Goal: Ask a question: Seek information or help from site administrators or community

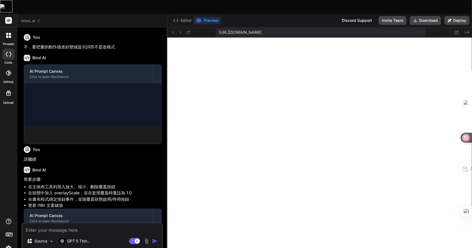
type textarea "x"
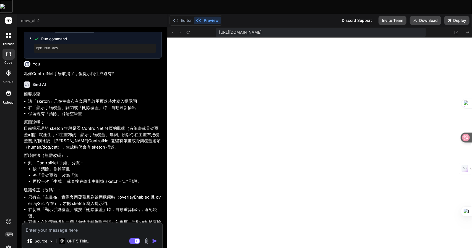
scroll to position [571, 0]
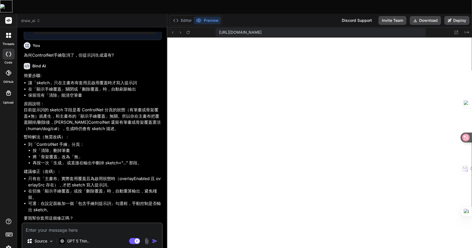
click at [42, 223] on textarea at bounding box center [92, 228] width 140 height 10
type textarea "一"
type textarea "x"
type textarea "一弓"
type textarea "x"
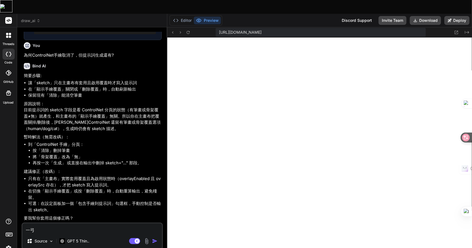
type textarea "一弓口"
type textarea "x"
type textarea "可"
type textarea "x"
type textarea "可女"
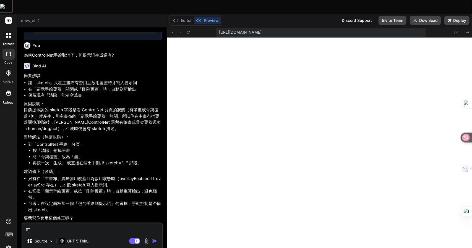
type textarea "x"
type textarea "可女[PERSON_NAME]"
type textarea "x"
type textarea "可女戈人"
type textarea "x"
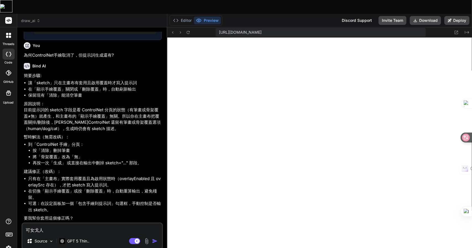
type textarea "可以"
type textarea "x"
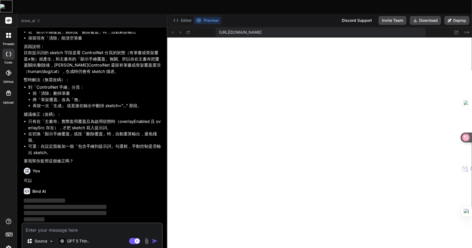
scroll to position [628, 0]
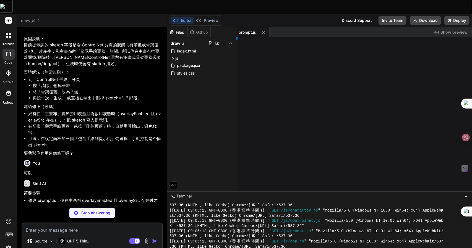
type textarea "x"
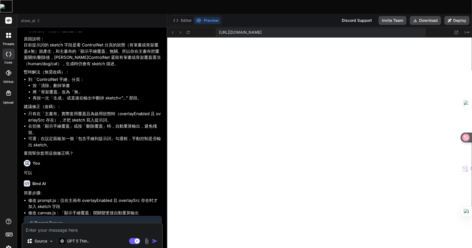
type textarea "} window.Canvas = { initCanvas }; })();"
type textarea "x"
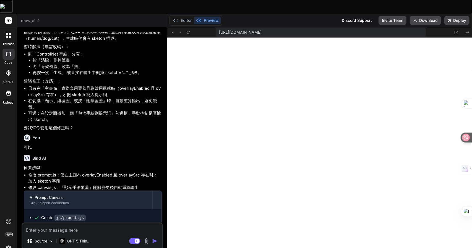
scroll to position [693, 0]
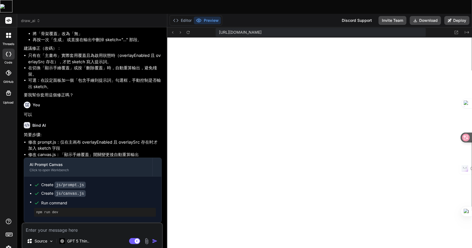
click at [53, 223] on textarea at bounding box center [92, 228] width 140 height 10
type textarea "廿"
type textarea "x"
type textarea "卜"
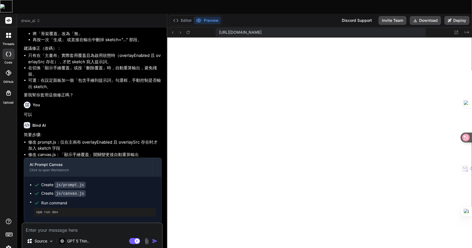
type textarea "x"
type textarea "[PERSON_NAME]"
type textarea "x"
type textarea "[PERSON_NAME]"
type textarea "x"
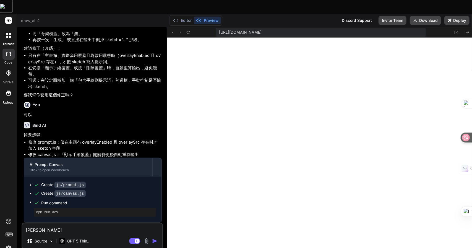
type textarea "[PERSON_NAME]女"
type textarea "x"
type textarea "還"
type textarea "x"
type textarea "還日"
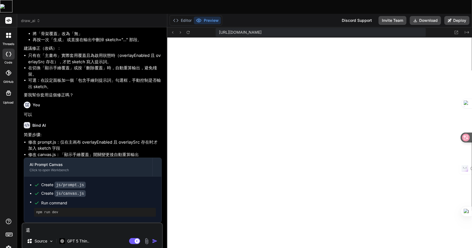
type textarea "x"
type textarea "還日一"
type textarea "x"
type textarea "還日一卜"
type textarea "x"
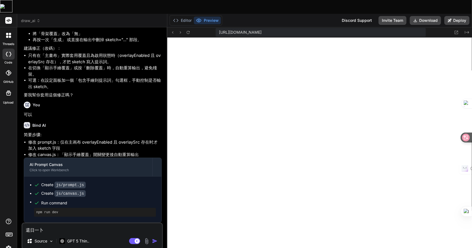
type textarea "還日一卜人"
type textarea "x"
type textarea "還是"
type textarea "x"
type textarea "還是一"
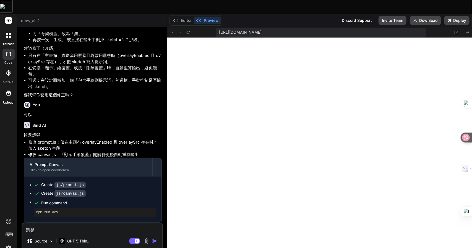
type textarea "x"
type textarea "還是一火"
type textarea "x"
type textarea "還是不"
type textarea "x"
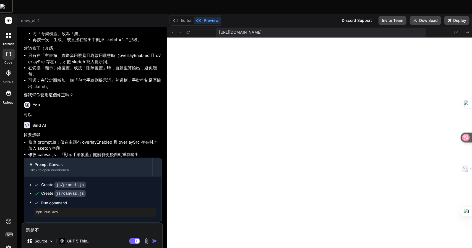
type textarea "還是不竹"
type textarea "x"
type textarea "還是不竹人"
type textarea "x"
type textarea "還是不竹人一"
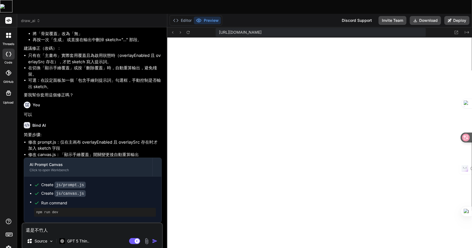
type textarea "x"
type textarea "還是不竹人一一"
type textarea "x"
type textarea "還是不竹人一一弓"
type textarea "x"
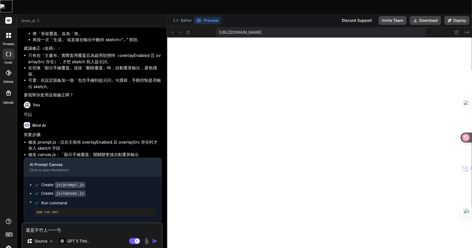
type textarea "還是不行"
type textarea "x"
type textarea "還是不行Z"
type textarea "x"
type textarea "還是不行Z難"
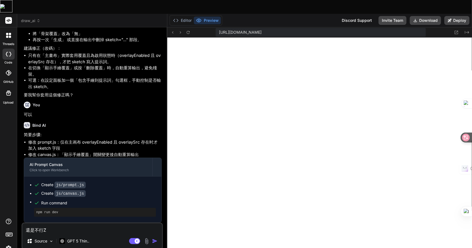
type textarea "x"
type textarea "還是不行Z難日"
type textarea "x"
type textarea "還是不行Z難日月"
type textarea "x"
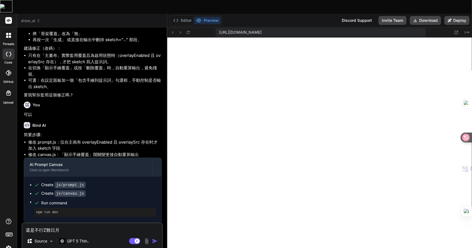
type textarea "還是不行，"
type textarea "x"
type textarea "還是不行，一"
type textarea "x"
type textarea "還是不行，一弓"
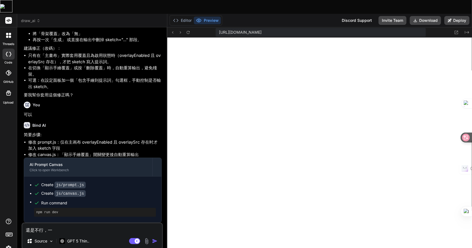
type textarea "x"
type textarea "還是不行，一弓口"
type textarea "x"
type textarea "還是不行，可"
type textarea "x"
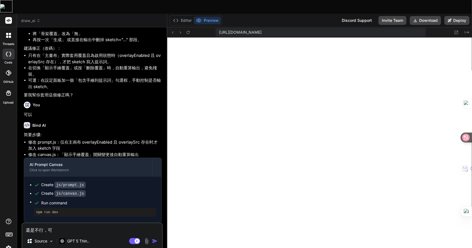
type textarea "還是不行，可戈"
type textarea "x"
type textarea "還是不行，可戈月"
type textarea "x"
type textarea "還是不行，可戈"
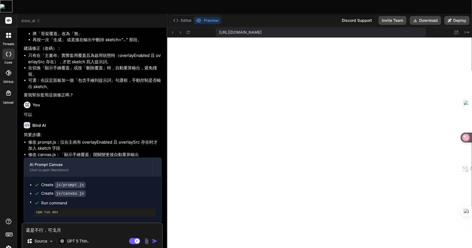
type textarea "x"
type textarea "還是不行，可"
type textarea "x"
type textarea "還是不行，可一"
type textarea "x"
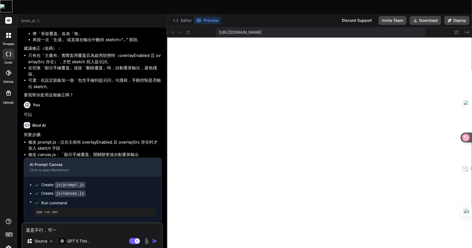
type textarea "還是不行，可一火"
type textarea "x"
type textarea "還是不行，可一火口"
type textarea "x"
type textarea "還是不行，可否"
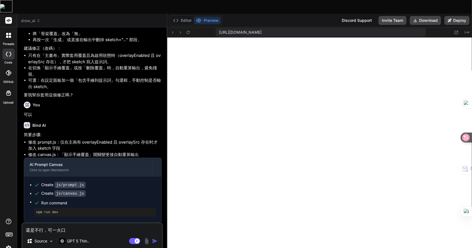
type textarea "x"
type textarea "還是不行，可否土"
type textarea "x"
type textarea "還是不行，可否土金"
type textarea "x"
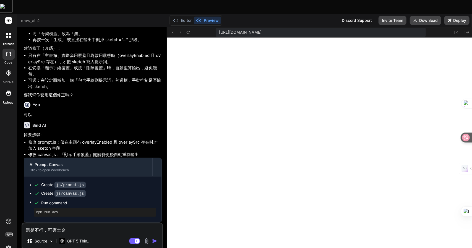
type textarea "還是不行，可否土金田"
type textarea "x"
type textarea "還是不行，可否土金田日"
type textarea "x"
type textarea "還是不行，可否增"
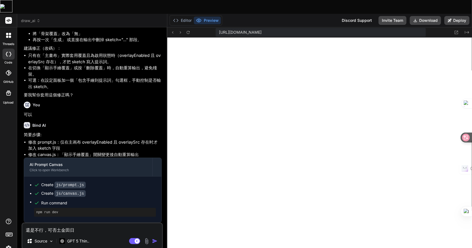
type textarea "x"
type textarea "還是不行，可否增大"
type textarea "x"
type textarea "還是不行，可否增大尸"
type textarea "x"
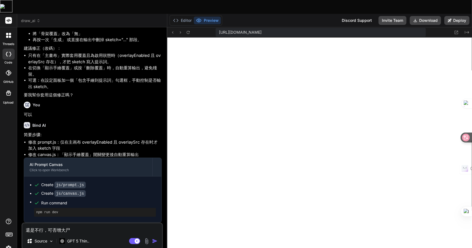
type textarea "還是不行，可否增大尸口"
type textarea "x"
type textarea "還是不行，可否增加"
type textarea "x"
type textarea "還是不行，可否增加一"
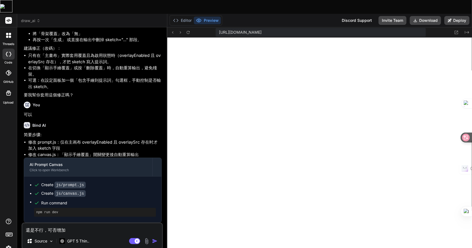
type textarea "x"
type textarea "還是不行，可否增加一人"
type textarea "x"
type textarea "還是不行，可否增加一人田"
type textarea "x"
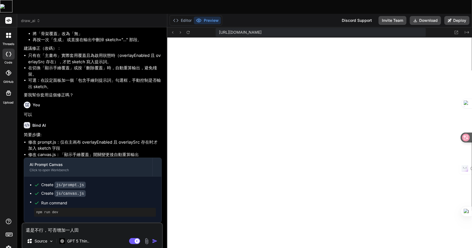
type textarea "還是不行，可否增加一人[PERSON_NAME]"
type textarea "x"
type textarea "還是不行，可否增加一人田十口"
type textarea "x"
type textarea "還是不行，可否增加一個"
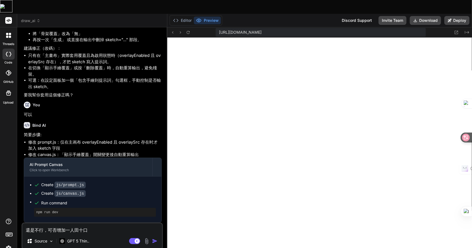
type textarea "x"
type textarea "還是不行，可否增加一個一"
type textarea "x"
type textarea "還是不行，可否增加一個"
type textarea "x"
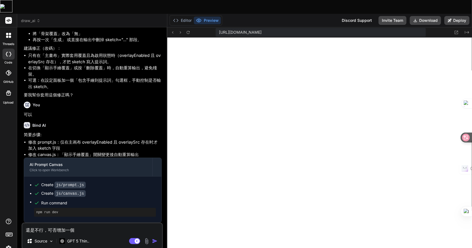
type textarea "還是不行，可否增加一個水"
type textarea "x"
type textarea "還是不行，可否增加一個水手"
type textarea "x"
type textarea "還是不行，可否增加一個水手一"
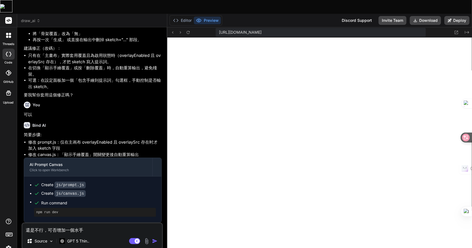
type textarea "x"
type textarea "還是不行，可否增加一個水手一月"
type textarea "x"
type textarea "還是不行，可否增加一個清"
type textarea "x"
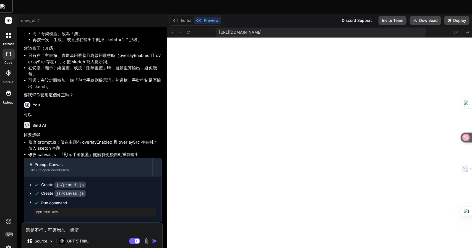
type textarea "還是不行，可否增加一個清十"
type textarea "x"
type textarea "還是不行，可否增加一個清十金"
type textarea "x"
type textarea "還是不行，可否增加一個清十金一"
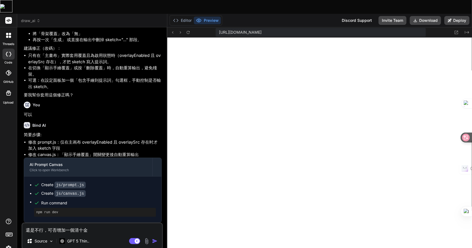
type textarea "x"
type textarea "還是不行，可否增加一個清空"
type textarea "x"
type textarea "還是不行，可否增加一個清空中"
type textarea "x"
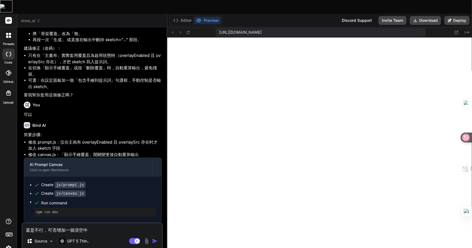
type textarea "還是不行，可否增加一個清空中土"
type textarea "x"
type textarea "還是不行，可否增加一個清空中土田"
type textarea "x"
type textarea "還是不行，可否增加一個清空中[PERSON_NAME]"
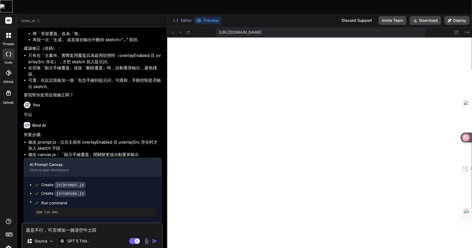
type textarea "x"
type textarea "還是不行，可否增加一個清空畫"
type textarea "x"
type textarea "還是不行，可否增加一個清空畫大"
type textarea "x"
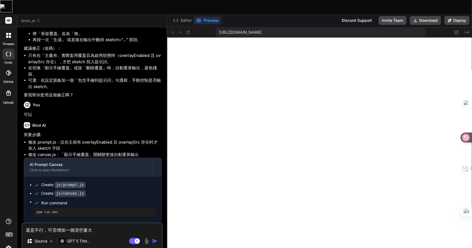
type textarea "還是不行，可否增加一個清空畫大中"
type textarea "x"
type textarea "還是不行，可否增加一個清空畫大中月"
type textarea "x"
type textarea "還是不行，可否增加一個清空畫布"
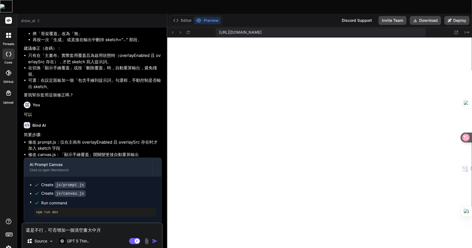
type textarea "x"
type textarea "還是不行，可否增加一個清空畫布一"
type textarea "x"
type textarea "還是不行，可否增加一個清空畫布一大"
type textarea "x"
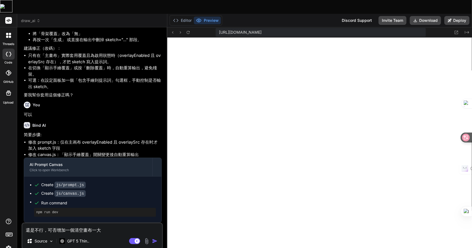
type textarea "還是不行，可否增加一個清空畫布一大尸"
type textarea "x"
type textarea "還是不行，可否增加一個清空畫布功"
type textarea "x"
type textarea "還是不行，可否增加一個清空畫布功戈"
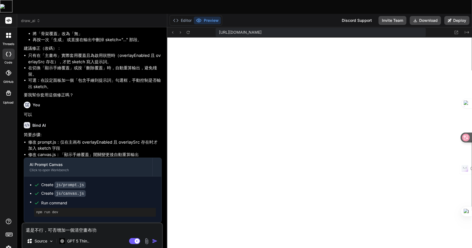
type textarea "x"
type textarea "還是不行，可否增加一個清空畫布功戈月"
type textarea "x"
type textarea "還是不行，可否增加一個清空畫布功戈月心"
type textarea "x"
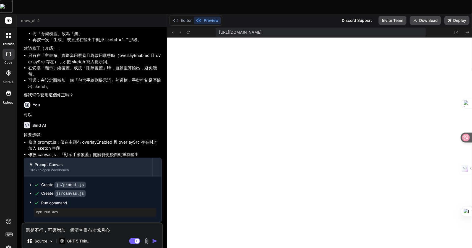
type textarea "還是不行，可否增加一個清空畫布功戈月心心"
type textarea "x"
type textarea "還是不行，可否增加一個清空畫布功能"
type textarea "x"
type textarea "1還是不行，可否增加一個清空畫布功能"
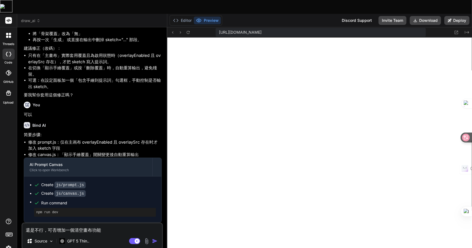
type textarea "x"
type textarea "1)還是不行，可否增加一個清空畫布功能"
type textarea "x"
type textarea "1) 還是不行，可否增加一個清空畫布功能"
click at [112, 223] on textarea "1) 還是不行，可否增加一個清空畫布功能" at bounding box center [92, 228] width 140 height 10
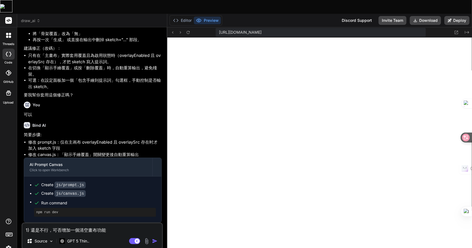
type textarea "x"
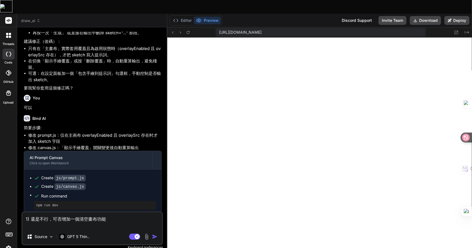
type textarea "1) 還是不行，可否增加一個清空畫布功能 2"
type textarea "x"
type textarea "1) 還是不行，可否增加一個清空畫布功能 2)"
type textarea "x"
type textarea "1) 還是不行，可否增加一個清空畫布功能 2)"
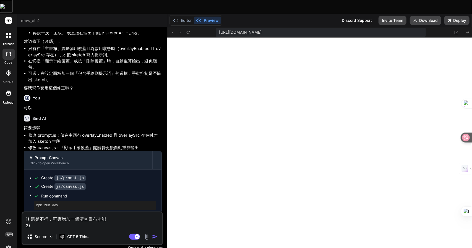
type textarea "x"
paste textarea "我想 ControlNet手繪 到主畫布時可以放大/縮小/刪除"
type textarea "1) 還是不行，可否增加一個清空畫布功能 2) 我想 ControlNet手繪 到主畫布時可以放大/縮小/刪除"
type textarea "x"
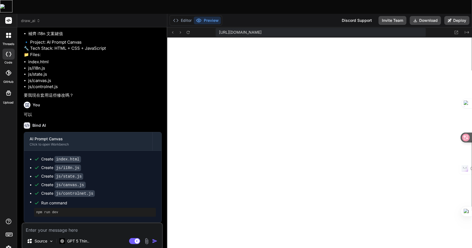
scroll to position [815, 0]
click at [88, 223] on textarea at bounding box center [92, 228] width 140 height 10
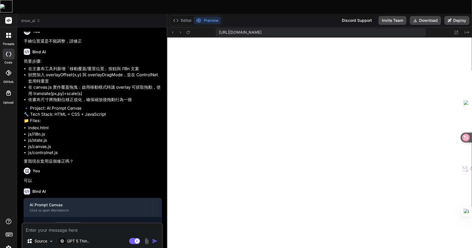
scroll to position [1154, 0]
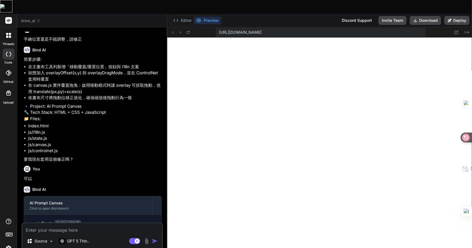
click at [98, 223] on textarea at bounding box center [92, 228] width 140 height 10
click at [104, 223] on textarea at bounding box center [92, 228] width 140 height 10
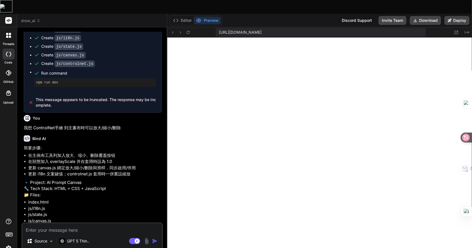
scroll to position [155, 0]
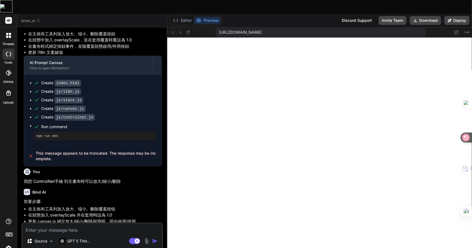
click at [30, 18] on span "draw_ai" at bounding box center [30, 21] width 19 height 6
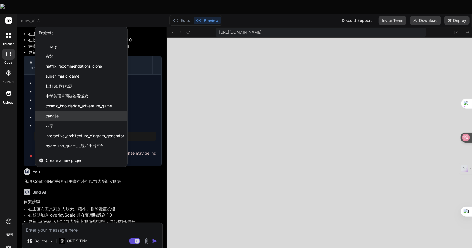
scroll to position [39, 0]
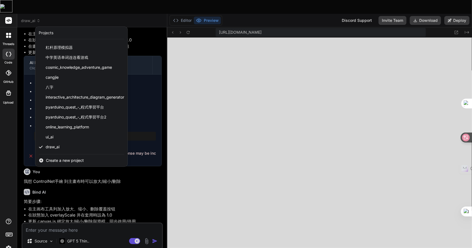
click at [73, 158] on span "Create a new project" at bounding box center [65, 161] width 38 height 6
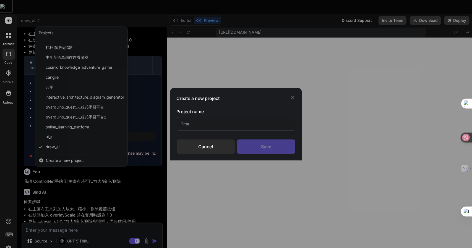
click at [203, 128] on input "text" at bounding box center [236, 124] width 119 height 14
click at [255, 148] on div "Save" at bounding box center [266, 147] width 58 height 14
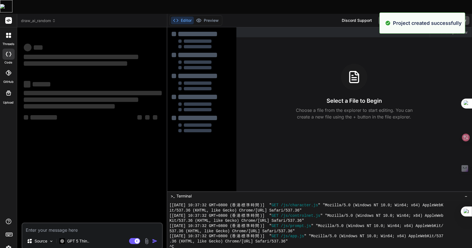
scroll to position [1377, 0]
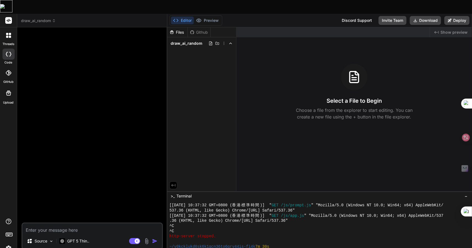
click at [45, 18] on span "draw_ai_random" at bounding box center [38, 21] width 35 height 6
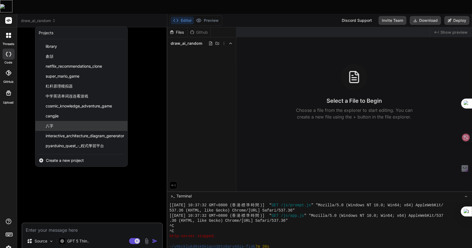
scroll to position [49, 0]
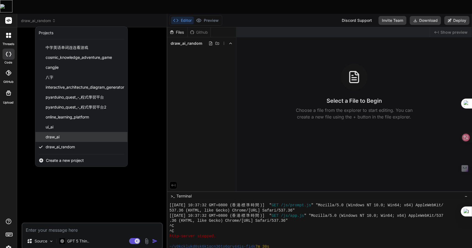
click at [63, 132] on div "draw_ai" at bounding box center [81, 137] width 92 height 10
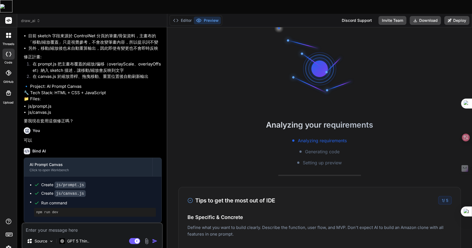
scroll to position [490, 0]
click at [4, 30] on div at bounding box center [9, 36] width 12 height 12
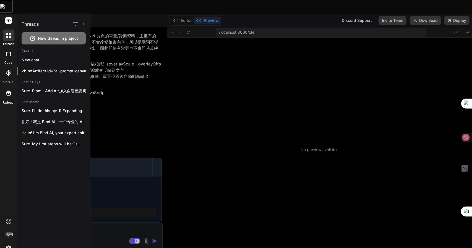
scroll to position [1578, 0]
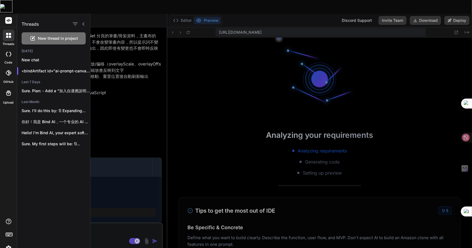
click at [151, 110] on div at bounding box center [280, 131] width 381 height 235
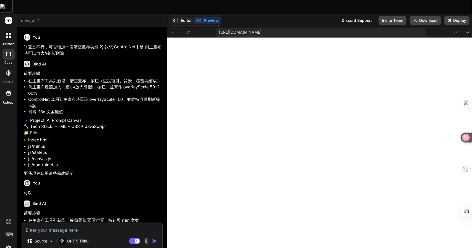
scroll to position [1702, 0]
click at [188, 17] on button "Editor" at bounding box center [182, 21] width 23 height 8
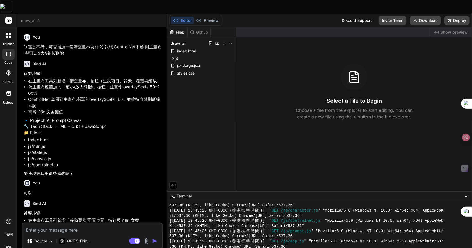
click at [30, 14] on header "draw_ai Created with Pixso." at bounding box center [92, 21] width 150 height 14
click at [27, 18] on span "draw_ai" at bounding box center [30, 21] width 19 height 6
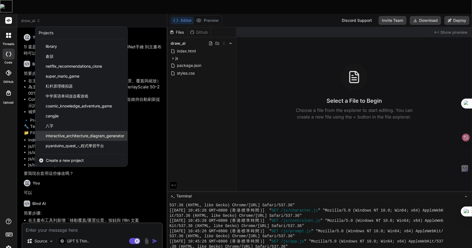
scroll to position [49, 0]
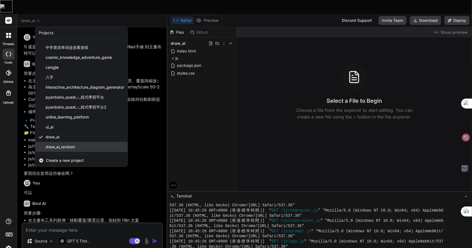
click at [64, 144] on span "draw_ai_random" at bounding box center [60, 147] width 29 height 6
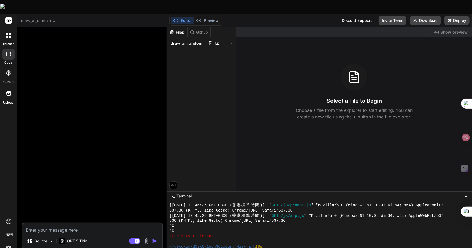
click at [67, 223] on textarea at bounding box center [92, 228] width 140 height 10
paste textarea "我想你設計一個AI 繪畫提示詞的網頁(HTML+JS)，我想有一個畫布，可以拖放相關提示詞到畫布各位置，然後能生成一段有位置，更準確的提示詞，要加上：背景圖片…"
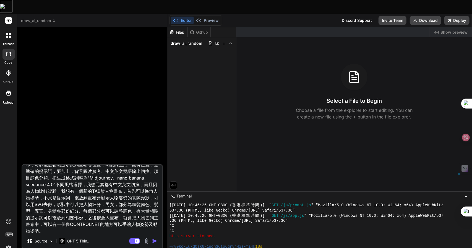
drag, startPoint x: 101, startPoint y: 215, endPoint x: 127, endPoint y: 204, distance: 28.3
click at [127, 204] on textarea "我想你設計一個AI 繪畫提示詞的網頁(HTML+JS)，我想有一個畫布，可以拖放相關提示詞到畫布各位置，然後能生成一段有位置，更準確的提示詞，要加上：背景圖片…" at bounding box center [92, 199] width 140 height 69
click at [86, 216] on textarea "我想你設計一個AI 繪畫提示詞的網頁(HTML+JS)，我想有一個畫布，可以拖放相關提示詞到畫布各位置，然後能生成一段有位置，更準確的提示詞，要加上：背景圖片…" at bounding box center [92, 199] width 140 height 69
drag, startPoint x: 95, startPoint y: 216, endPoint x: 88, endPoint y: 212, distance: 7.7
click at [88, 212] on textarea "我想你設計一個AI 繪畫提示詞的網頁(HTML+JS)，我想有一個畫布，可以拖放相關提示詞到畫布各位置，然後能生成一段有位置，更準確的提示詞，要加上：背景圖片…" at bounding box center [92, 199] width 140 height 69
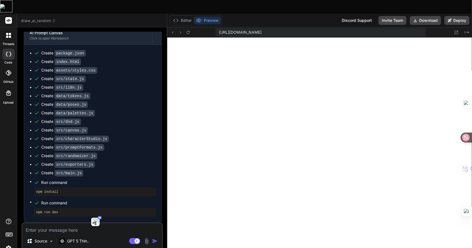
scroll to position [2356, 0]
